Goal: Task Accomplishment & Management: Manage account settings

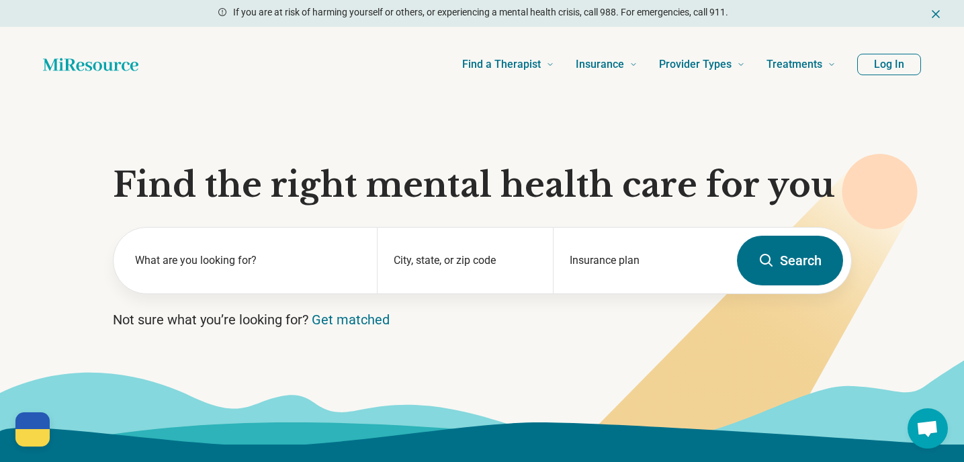
click at [885, 74] on button "Log In" at bounding box center [889, 64] width 64 height 21
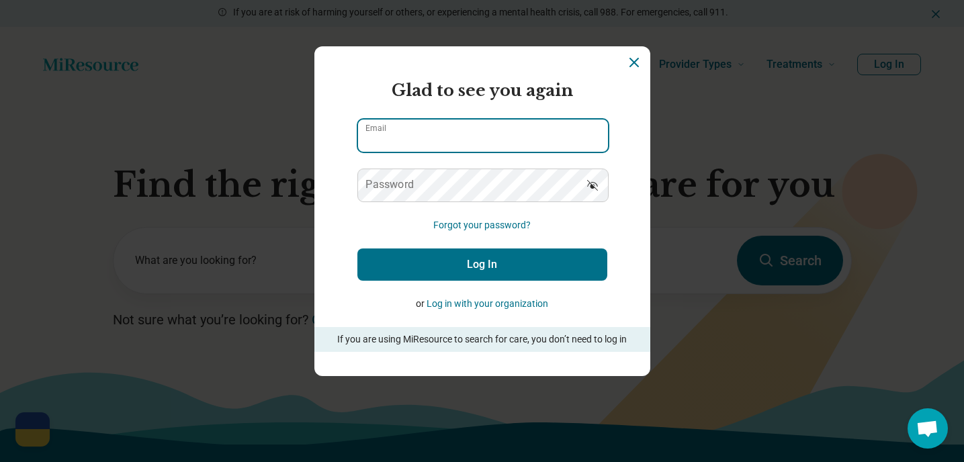
click at [435, 131] on input "Email" at bounding box center [483, 136] width 250 height 32
type input "**********"
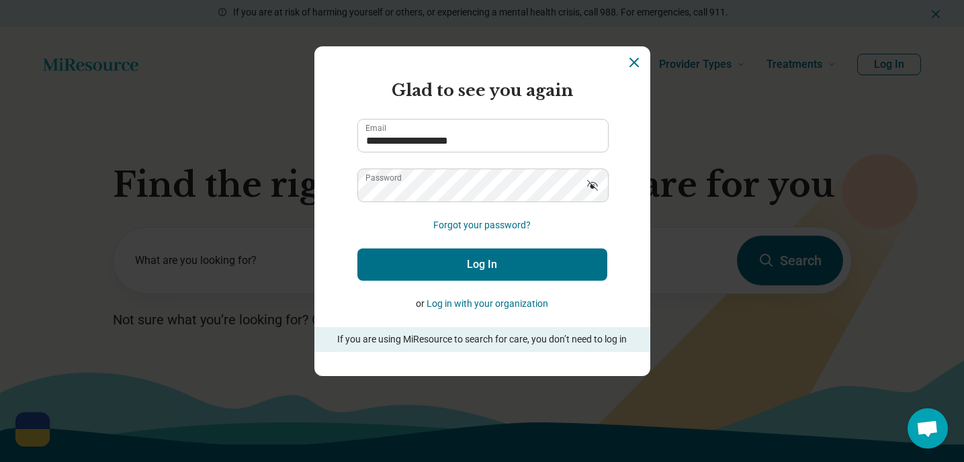
click at [471, 262] on button "Log In" at bounding box center [482, 264] width 250 height 32
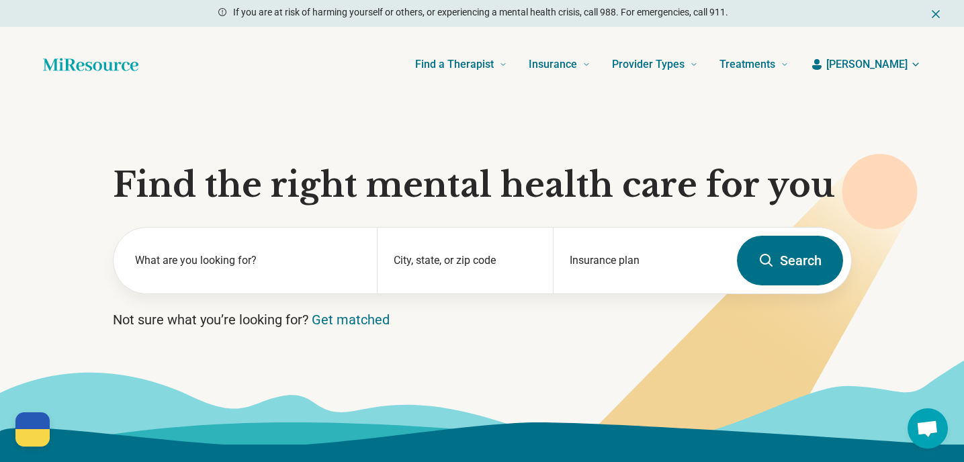
click at [891, 64] on span "[PERSON_NAME]" at bounding box center [866, 64] width 81 height 16
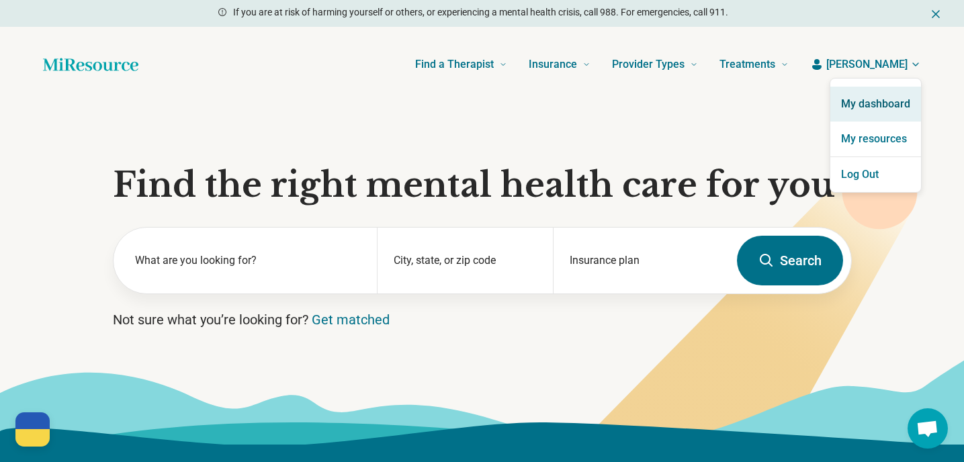
click at [862, 97] on link "My dashboard" at bounding box center [875, 104] width 91 height 35
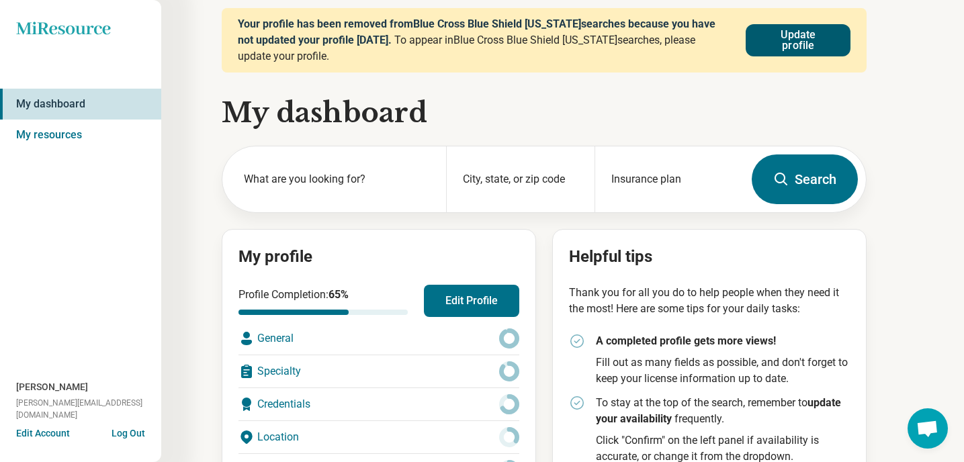
click at [777, 38] on button "Update profile" at bounding box center [797, 40] width 105 height 32
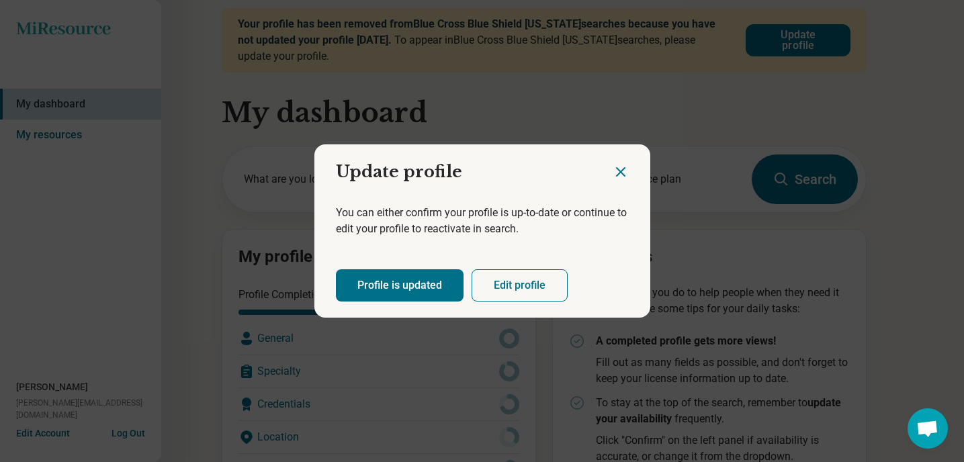
click at [517, 287] on button "Edit profile" at bounding box center [519, 285] width 96 height 32
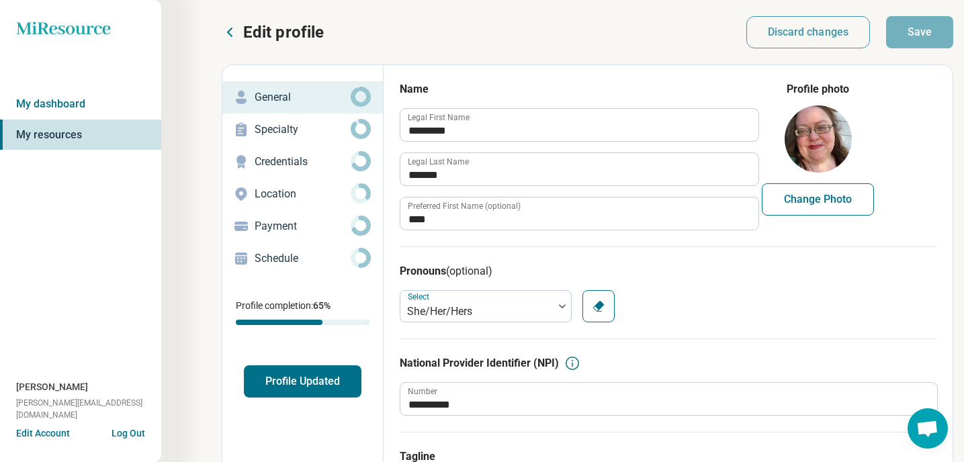
click at [273, 259] on p "Schedule" at bounding box center [303, 259] width 96 height 16
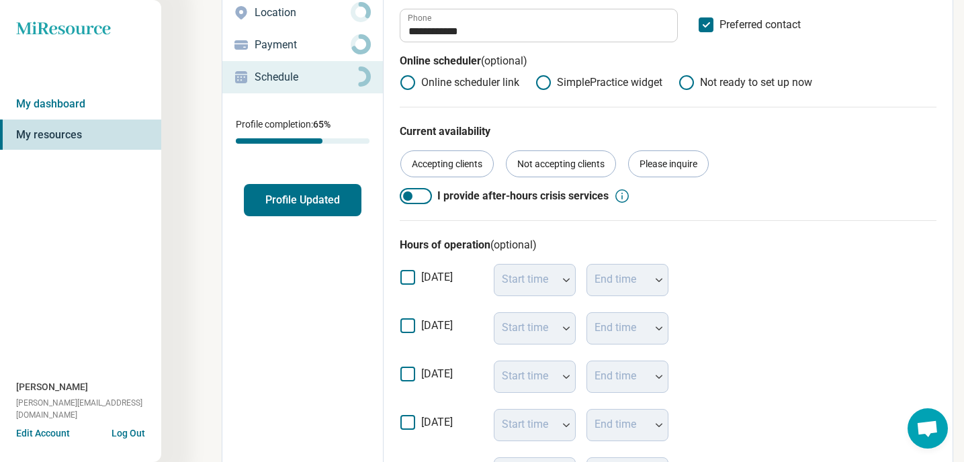
scroll to position [189, 0]
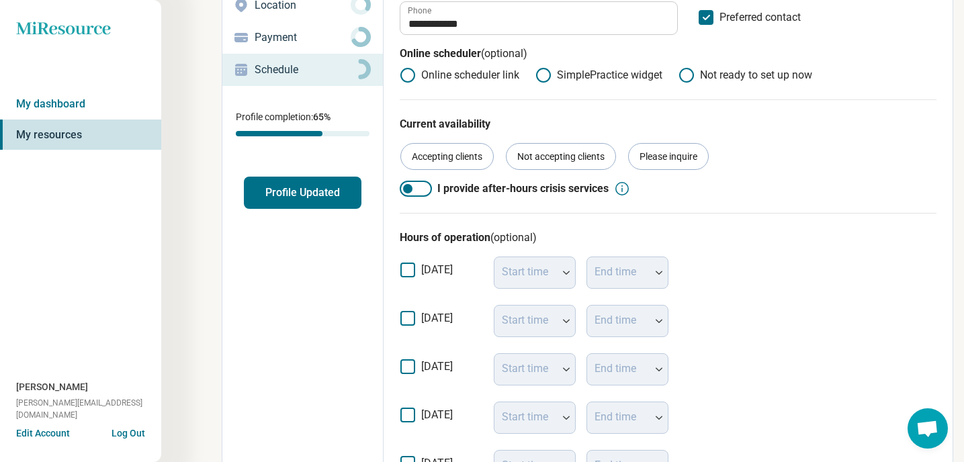
click at [289, 186] on button "Profile Updated" at bounding box center [303, 193] width 118 height 32
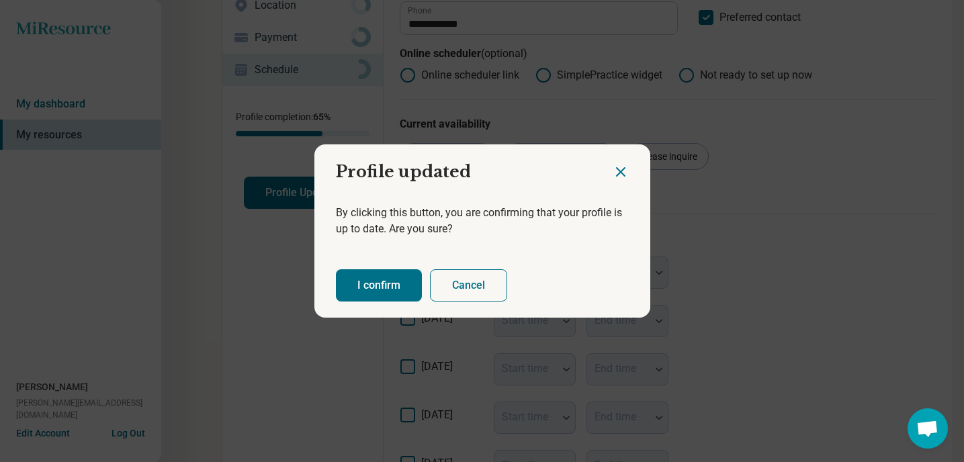
click at [391, 282] on button "I confirm" at bounding box center [379, 285] width 86 height 32
